Goal: Navigation & Orientation: Understand site structure

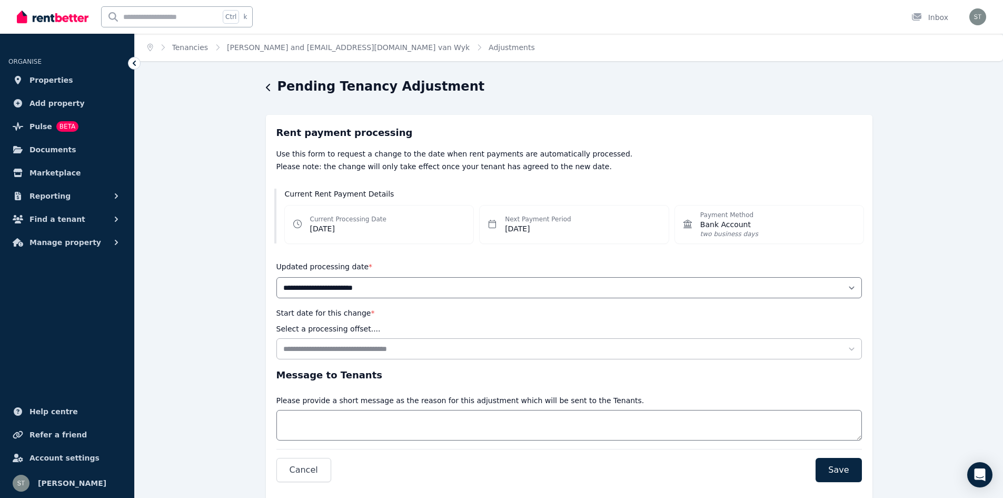
click at [58, 15] on img at bounding box center [53, 17] width 72 height 16
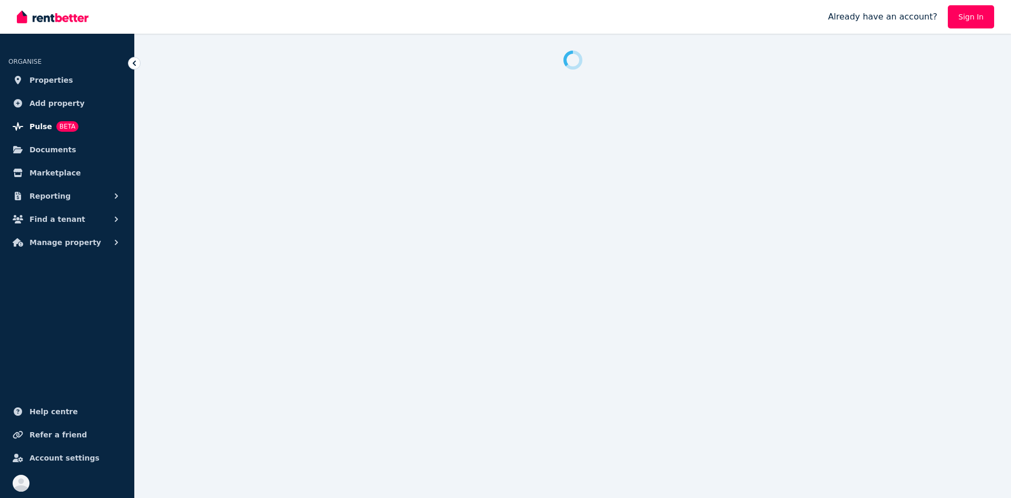
click at [38, 129] on span "Pulse" at bounding box center [40, 126] width 23 height 13
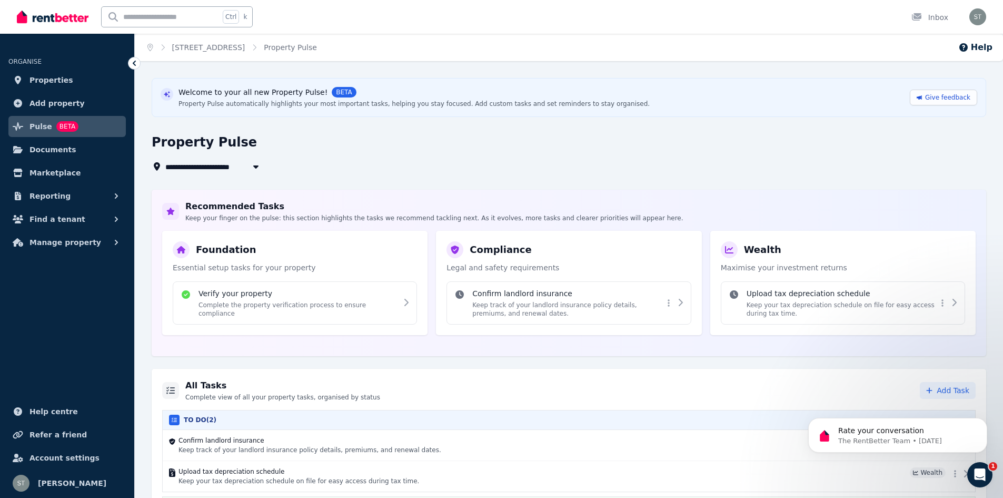
scroll to position [29, 0]
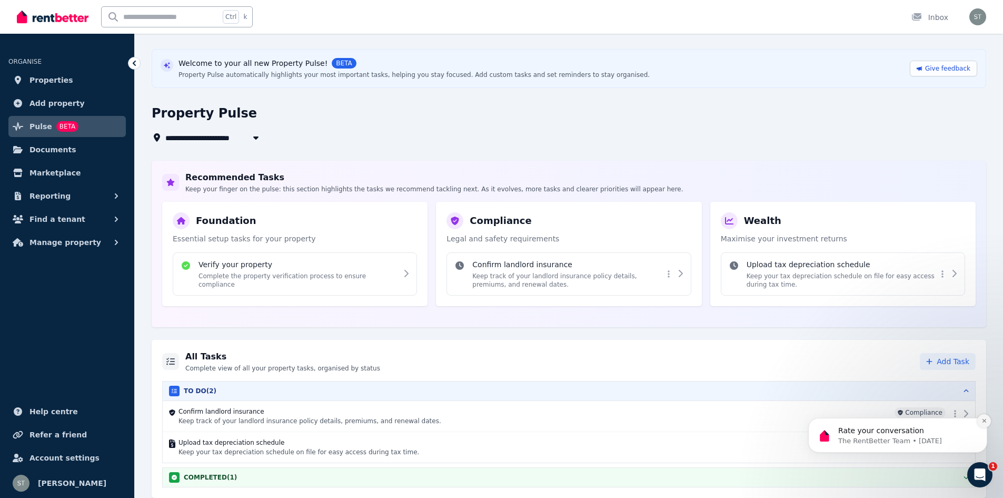
click at [986, 421] on icon "Dismiss notification" at bounding box center [985, 421] width 6 height 6
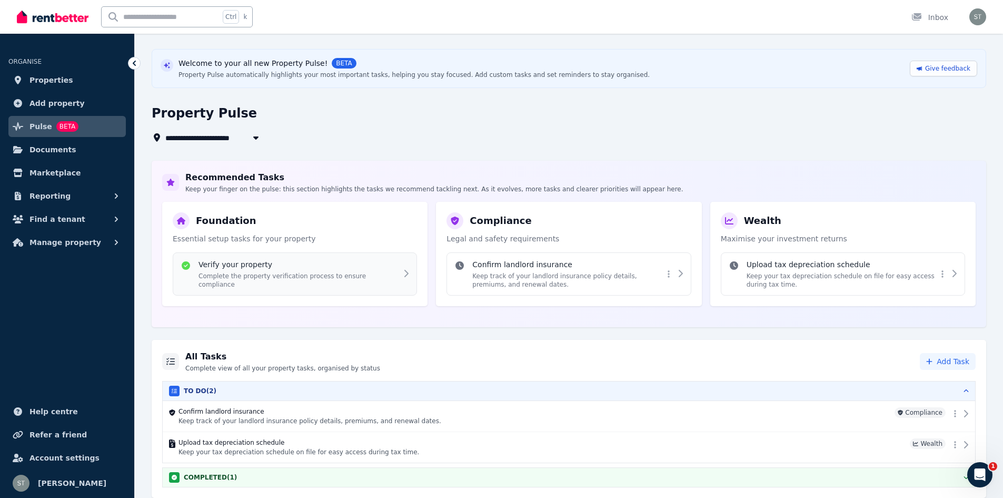
click at [384, 263] on div "Verify your property Complete the property verification process to ensure compl…" at bounding box center [305, 273] width 212 height 29
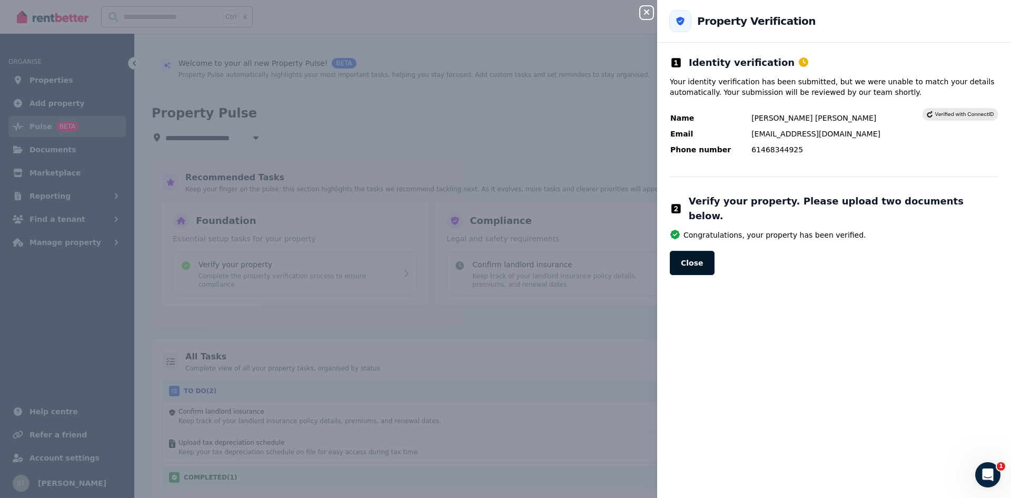
click at [697, 253] on button "Close" at bounding box center [692, 263] width 45 height 24
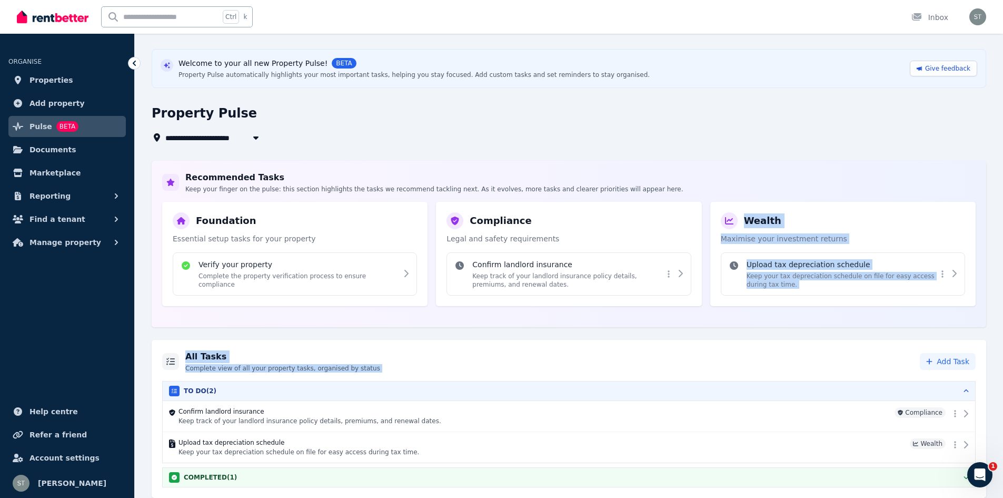
drag, startPoint x: 641, startPoint y: 282, endPoint x: 741, endPoint y: 330, distance: 110.5
click at [741, 330] on div "**********" at bounding box center [569, 273] width 868 height 449
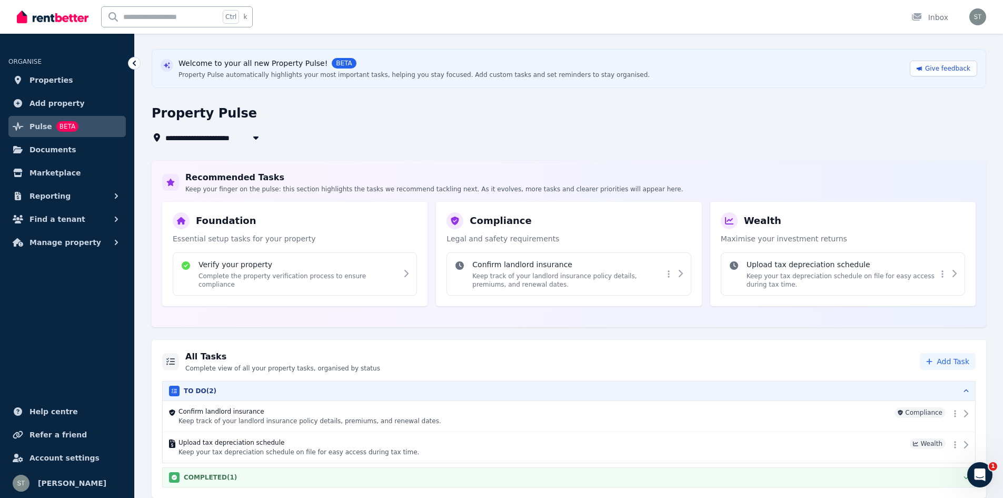
click at [956, 475] on div "COMPLETED ( 1 )" at bounding box center [569, 477] width 800 height 11
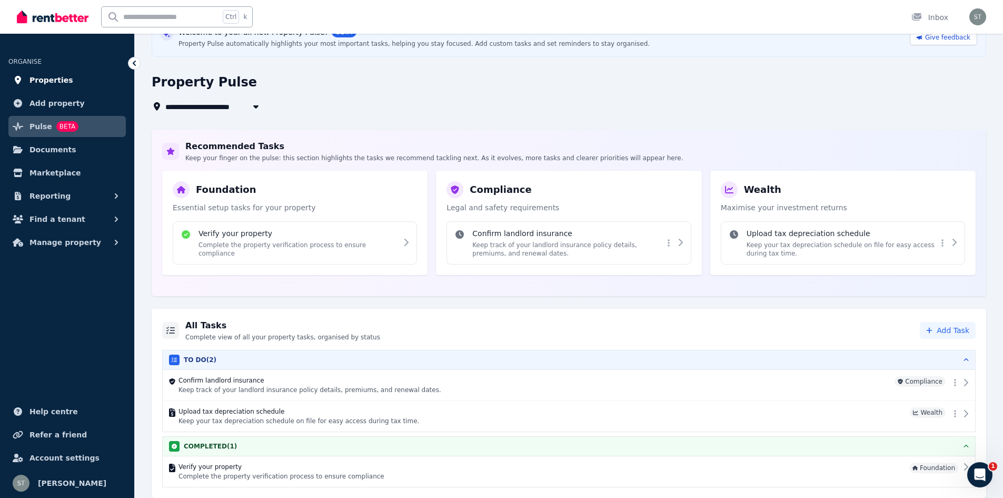
click at [40, 83] on span "Properties" at bounding box center [51, 80] width 44 height 13
